Goal: Task Accomplishment & Management: Manage account settings

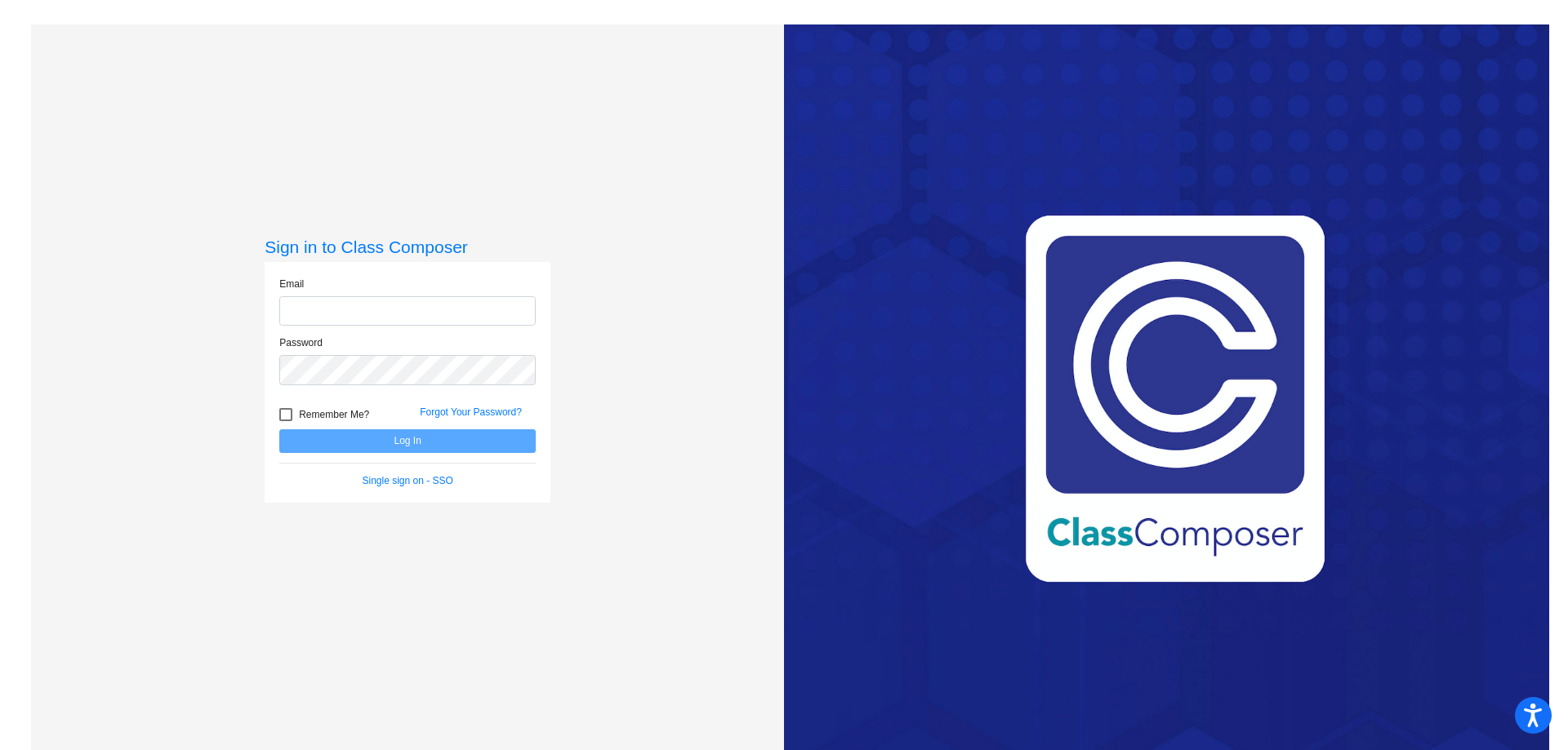
type input "[EMAIL_ADDRESS][DOMAIN_NAME]"
click at [399, 447] on button "Log In" at bounding box center [407, 441] width 257 height 23
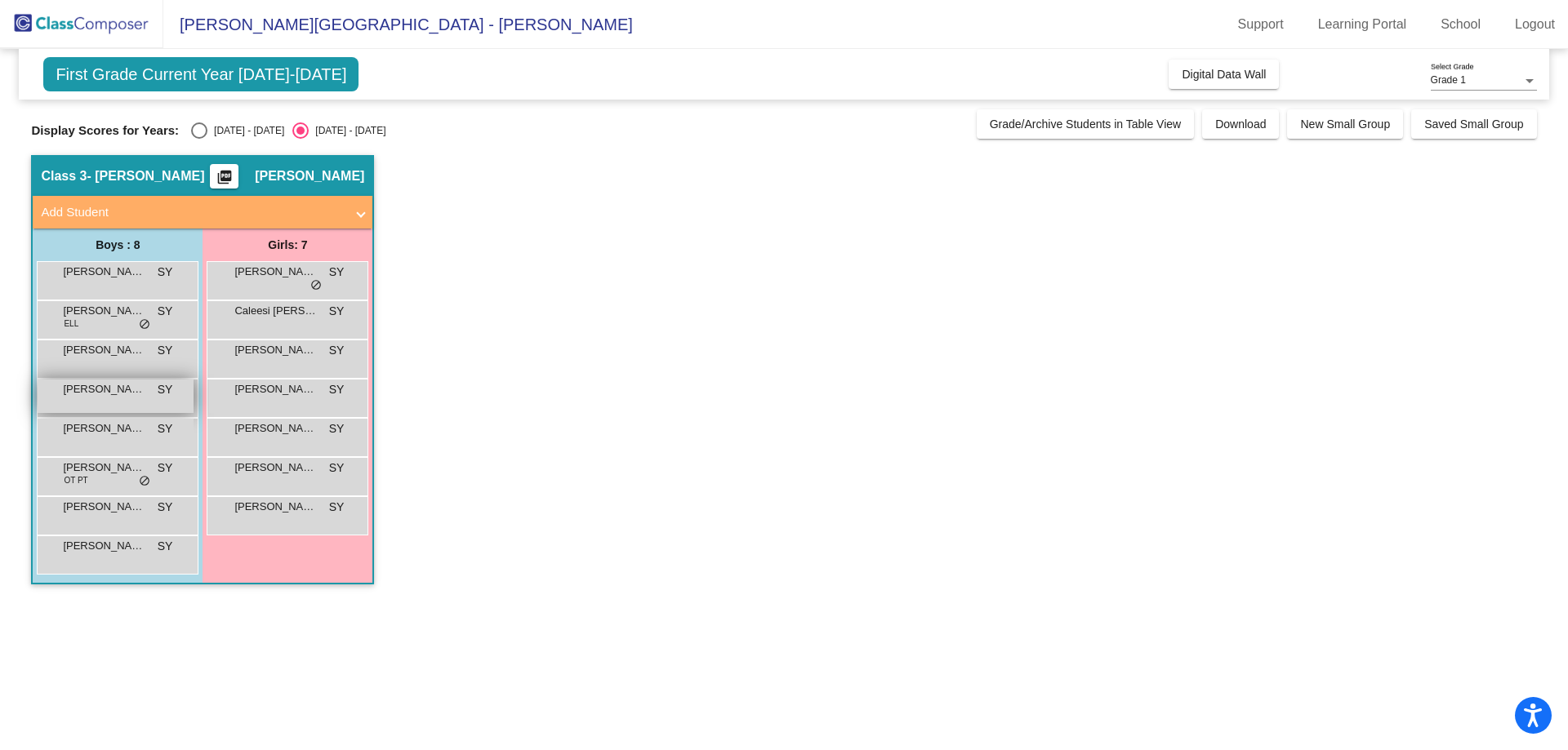
click at [99, 387] on span "[PERSON_NAME]" at bounding box center [103, 389] width 81 height 17
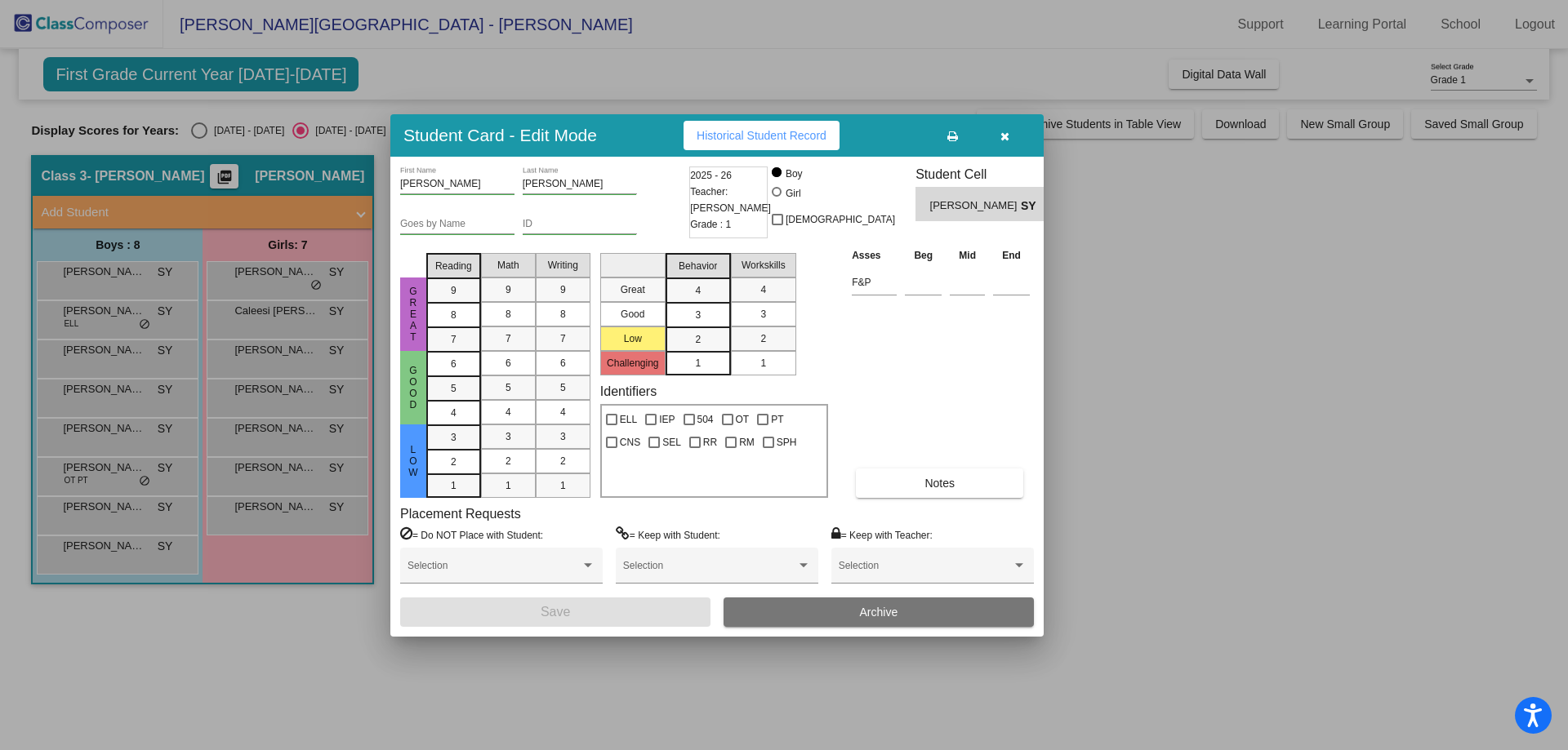
click at [1007, 136] on icon "button" at bounding box center [1004, 136] width 9 height 12
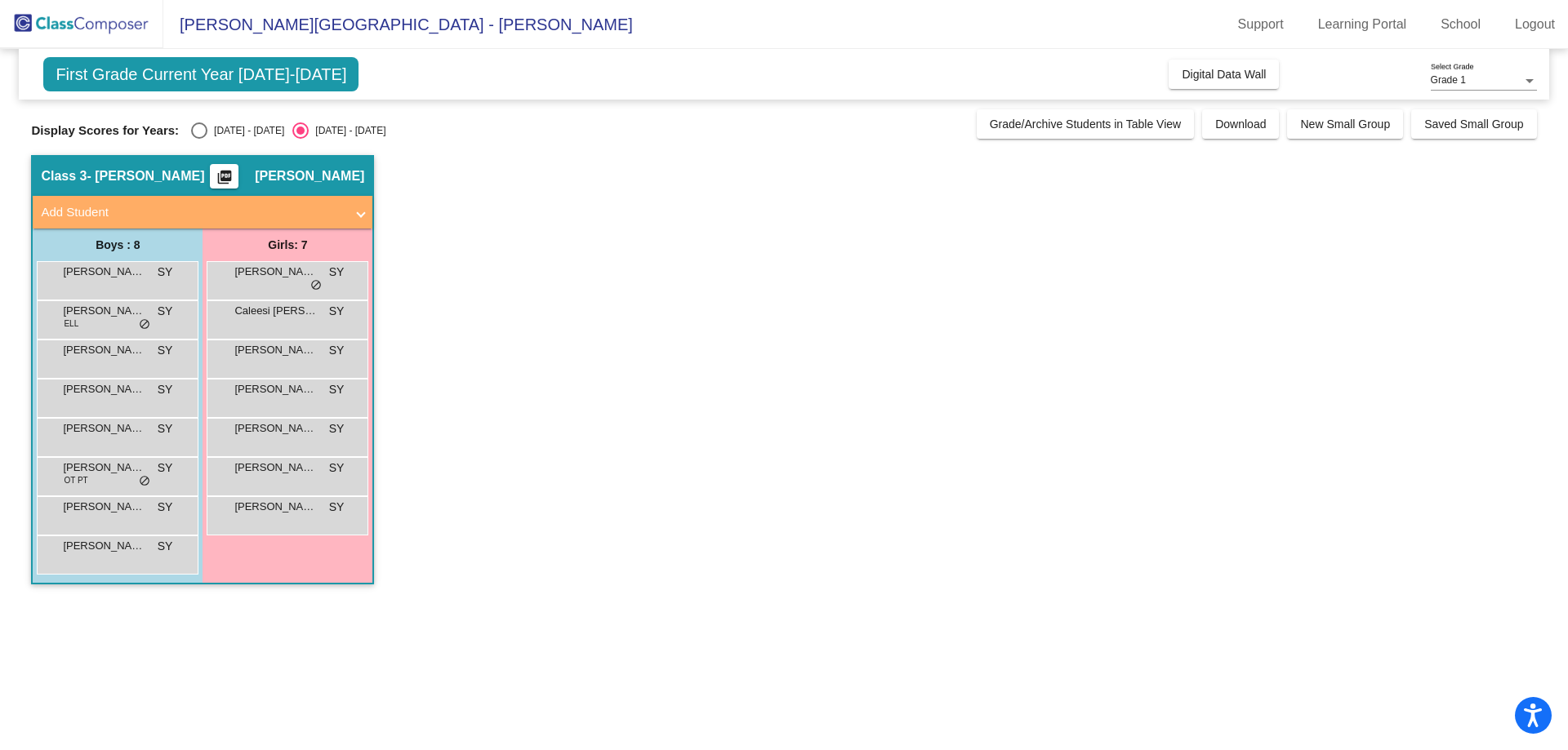
click at [209, 128] on div "[DATE] - [DATE]" at bounding box center [246, 130] width 76 height 15
click at [199, 139] on input "[DATE] - [DATE]" at bounding box center [199, 139] width 1 height 1
radio input "true"
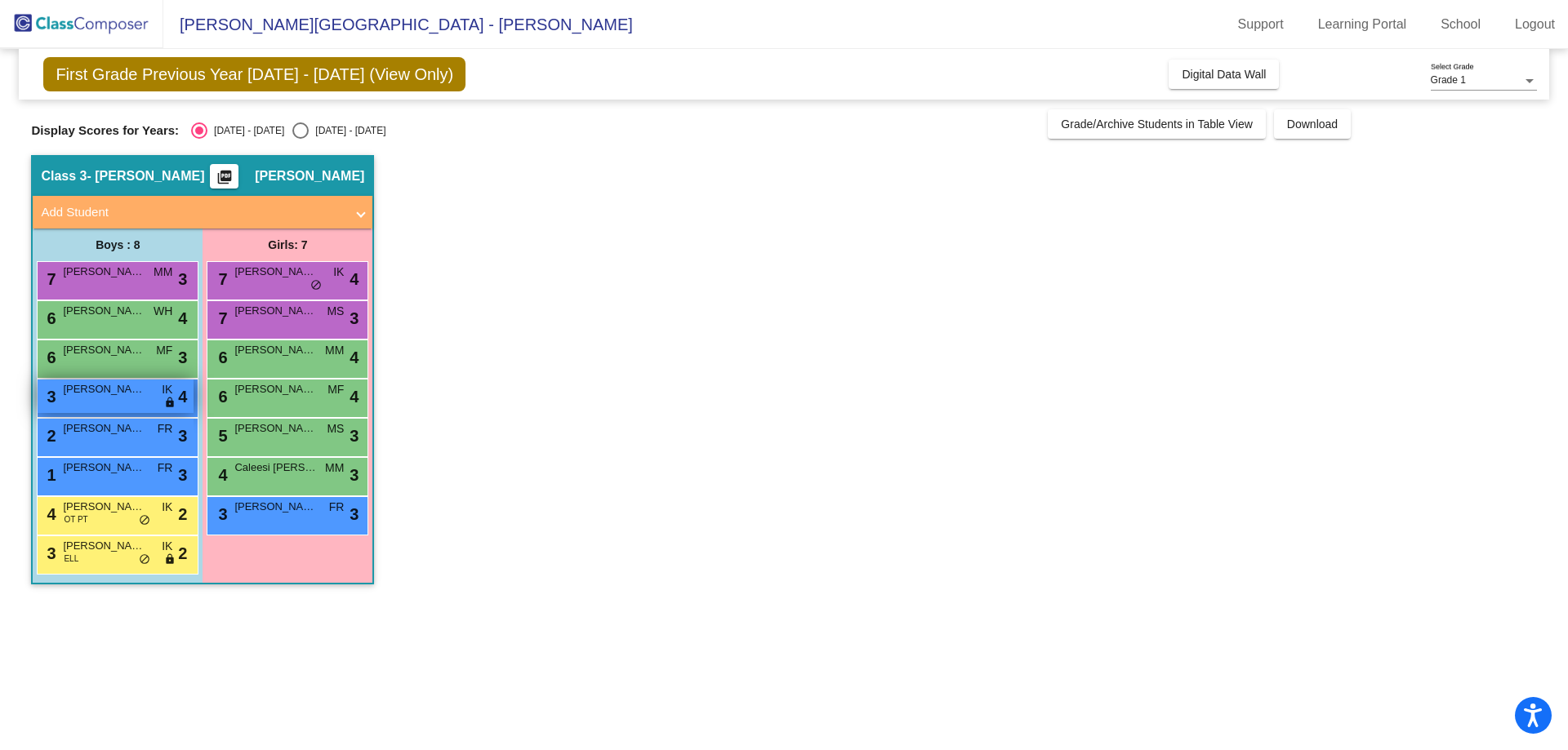
click at [135, 395] on span "[PERSON_NAME]" at bounding box center [103, 389] width 81 height 17
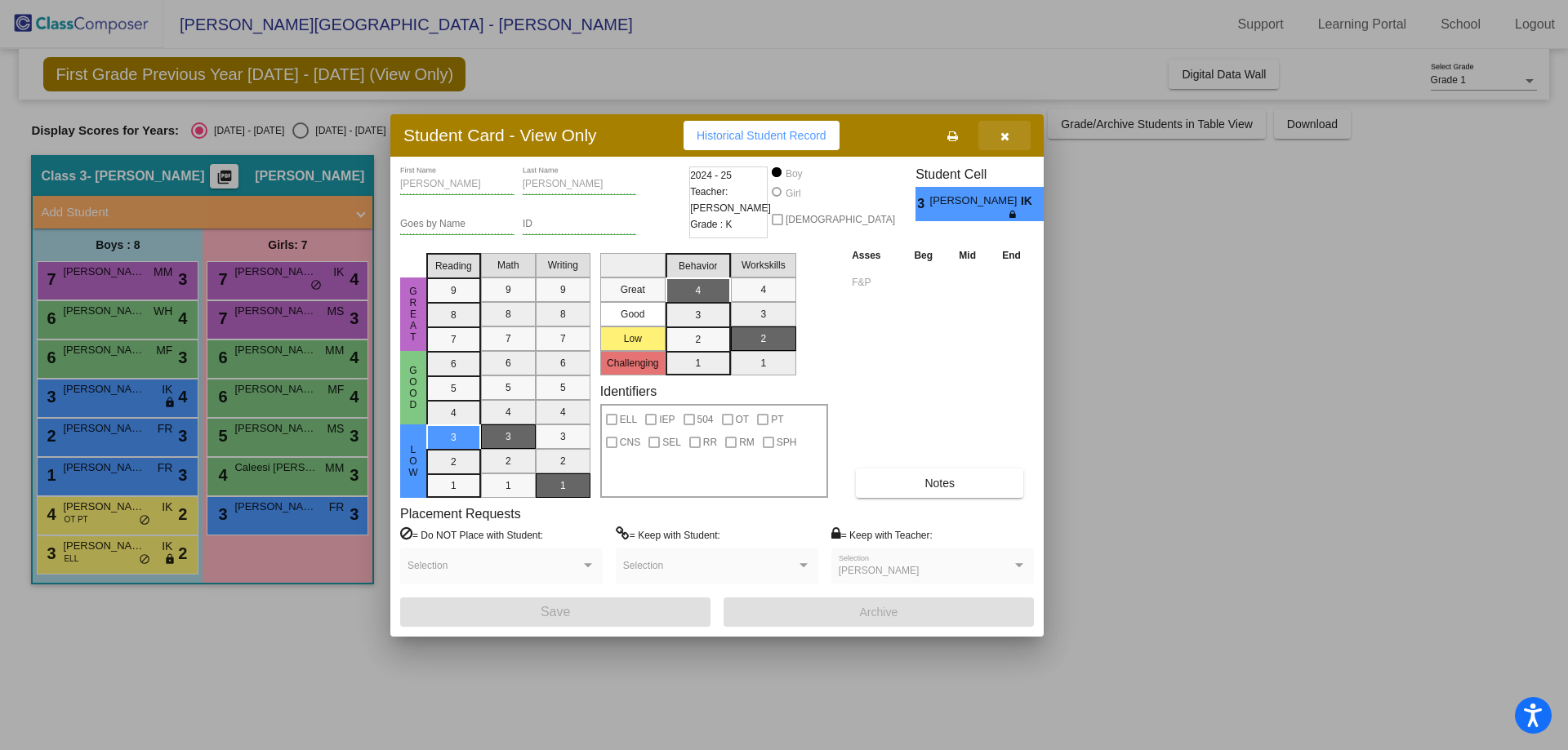
click at [1014, 140] on button "button" at bounding box center [1004, 135] width 52 height 29
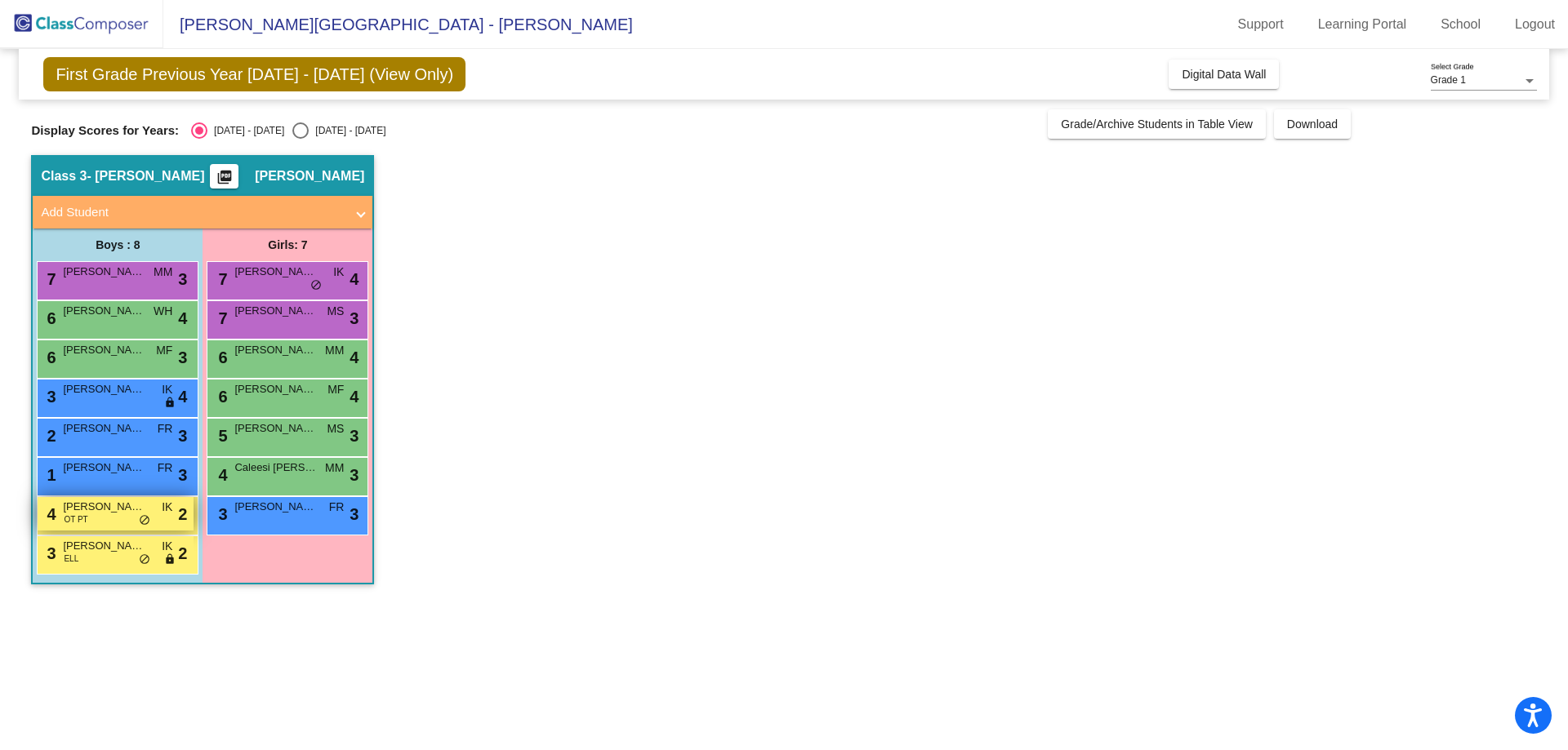
click at [120, 510] on span "[PERSON_NAME]" at bounding box center [103, 506] width 81 height 17
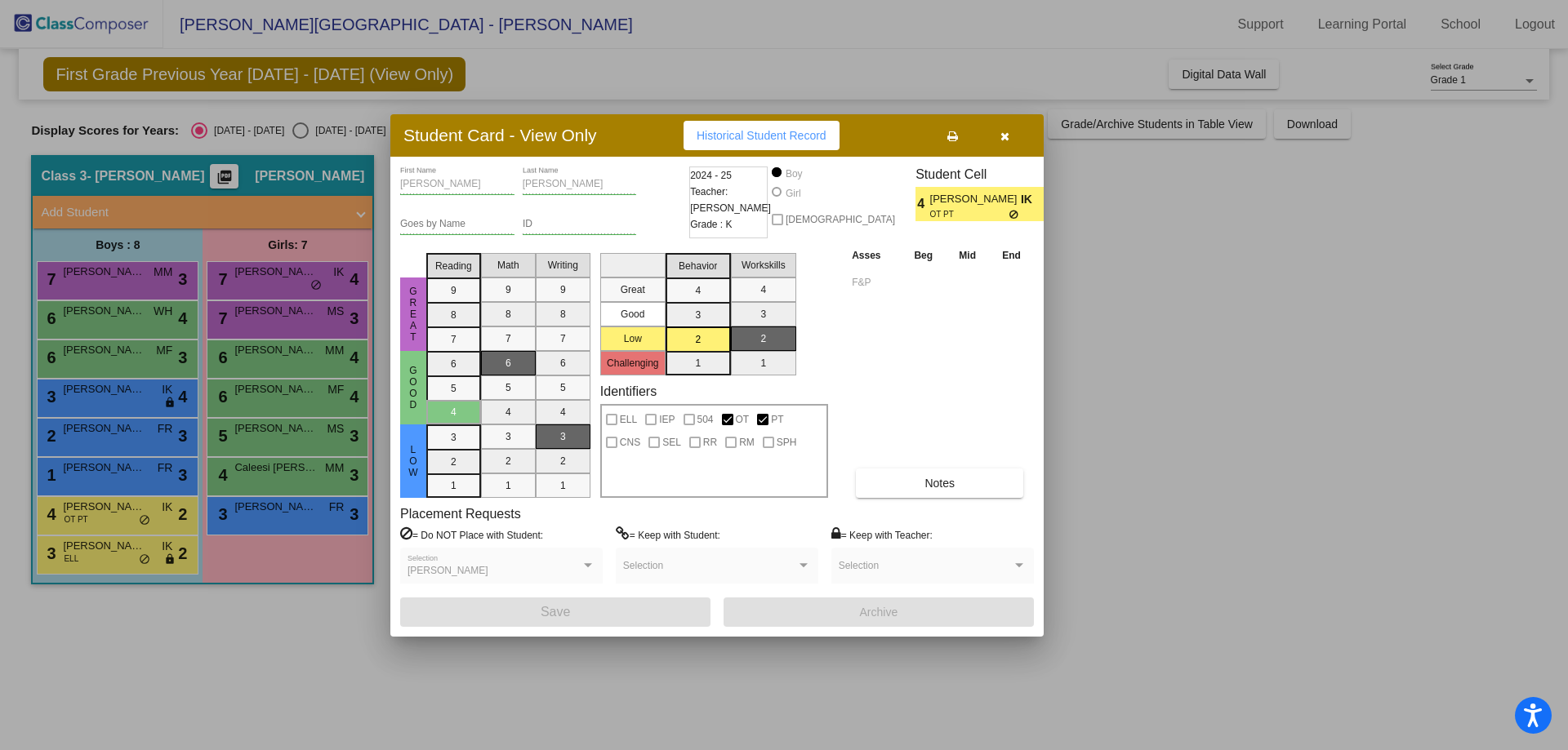
drag, startPoint x: 293, startPoint y: 718, endPoint x: 301, endPoint y: 670, distance: 48.7
click at [293, 717] on div at bounding box center [784, 375] width 1568 height 750
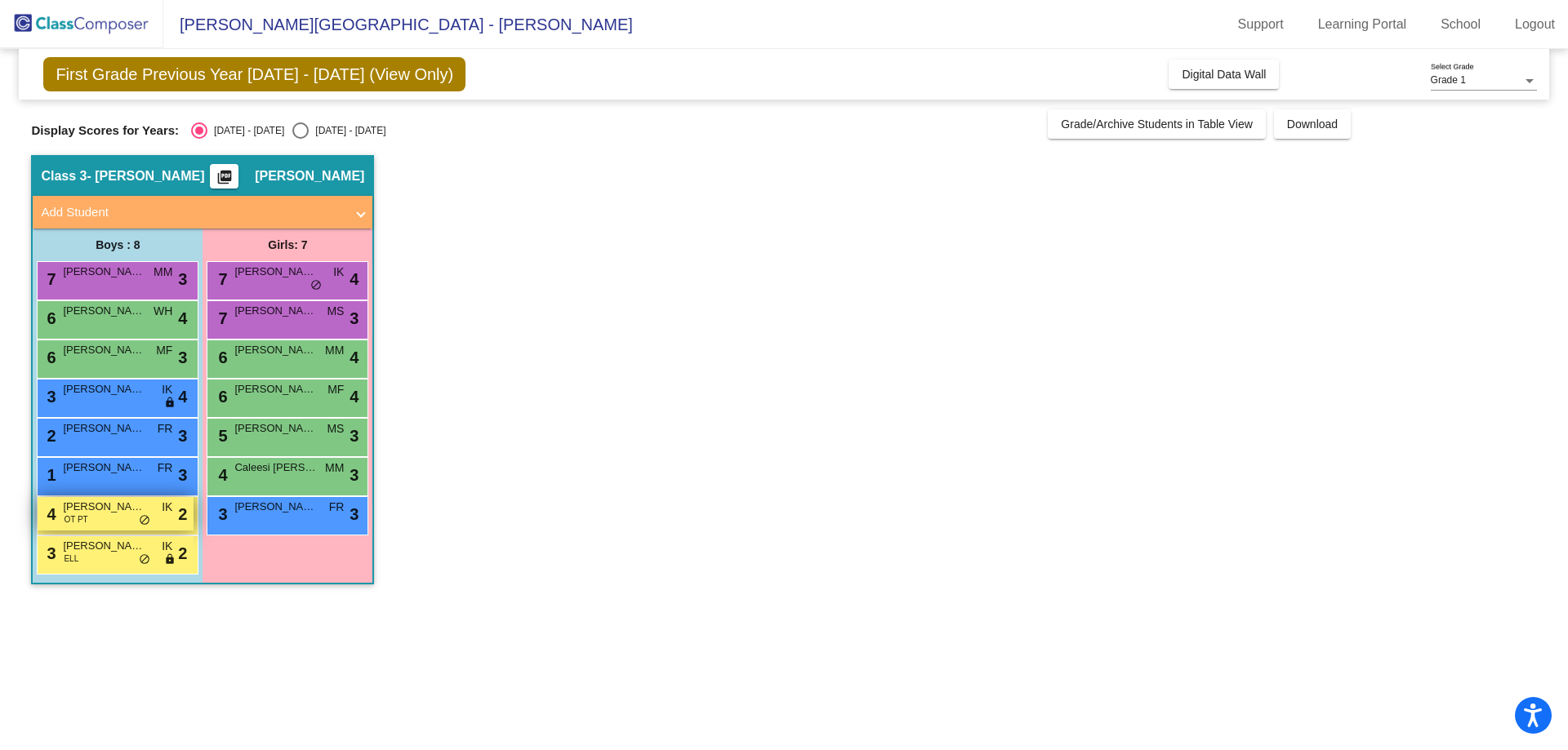
click at [118, 518] on div "4 [PERSON_NAME] OT PT IK lock do_not_disturb_alt 2" at bounding box center [115, 514] width 156 height 33
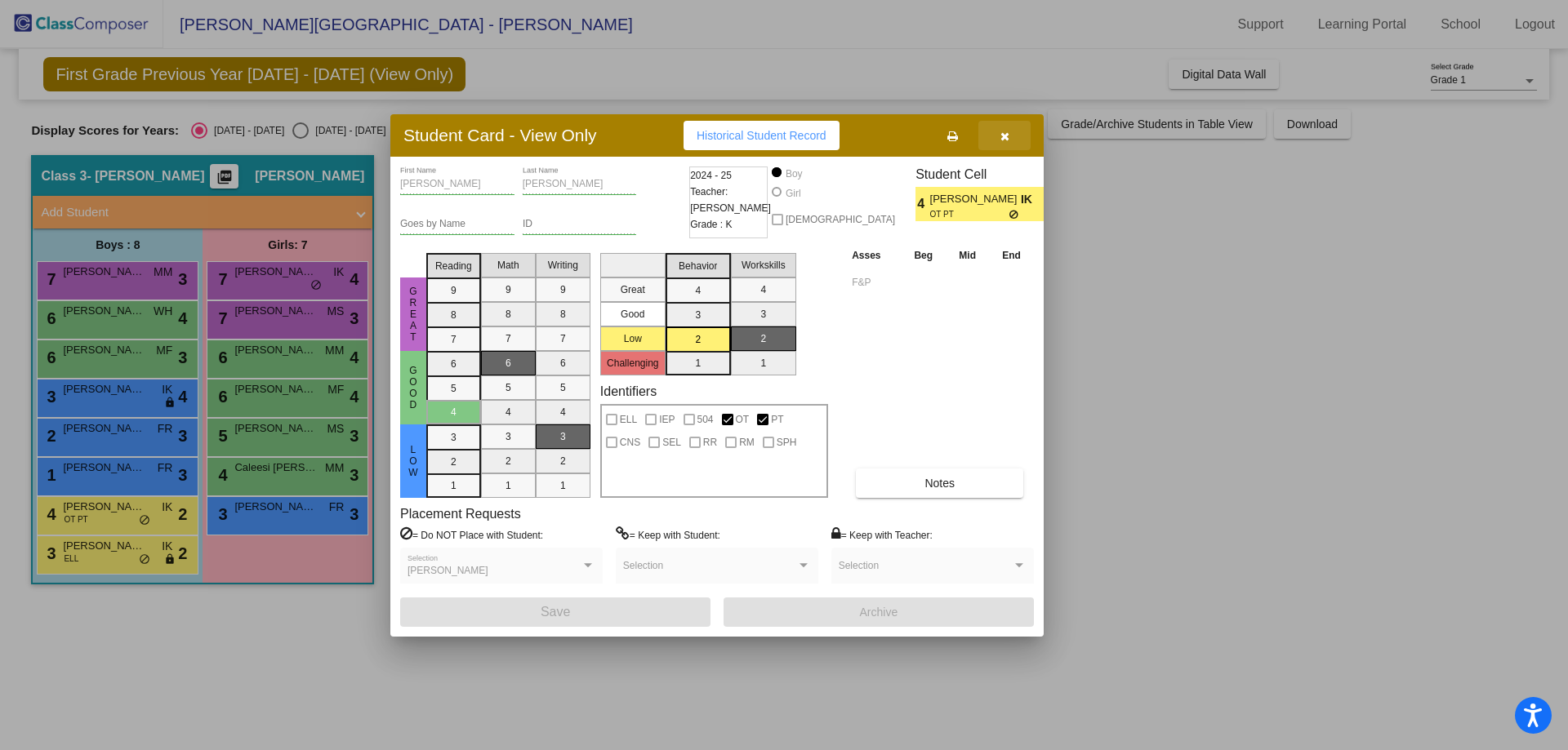
click at [1003, 130] on icon "button" at bounding box center [1004, 136] width 9 height 12
